Goal: Find specific page/section: Find specific page/section

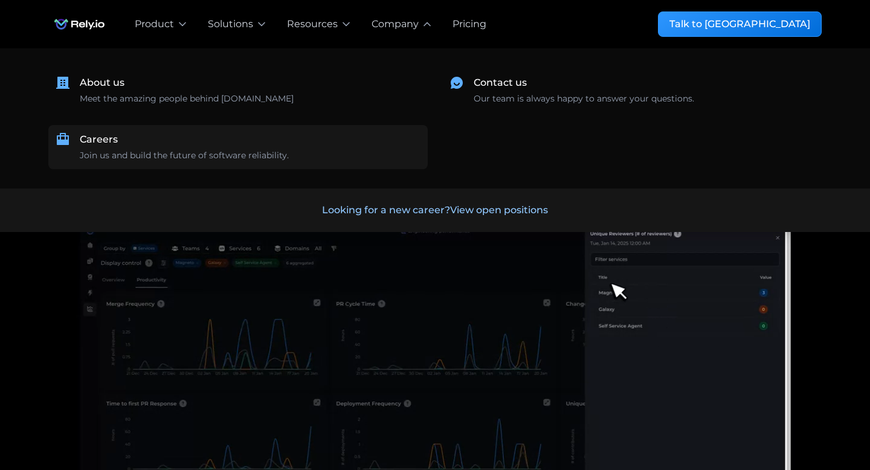
click at [211, 156] on div "Join us and build the future of software reliability." at bounding box center [184, 155] width 209 height 13
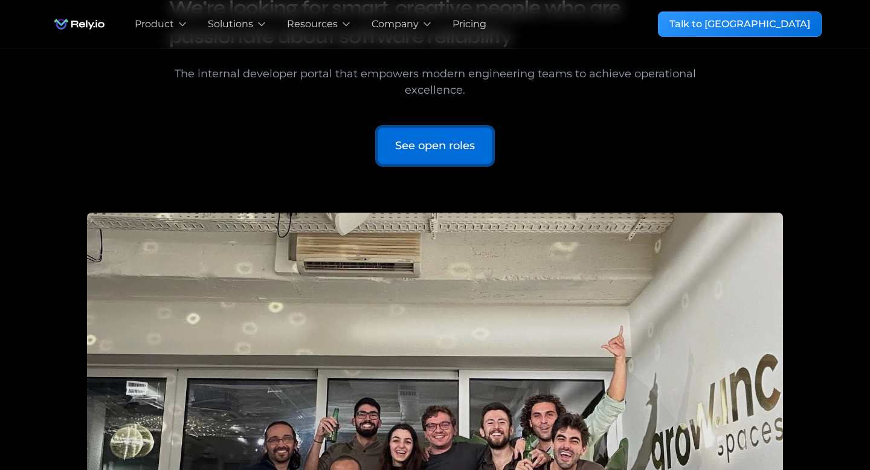
click at [419, 144] on div "See open roles" at bounding box center [435, 146] width 80 height 16
